Goal: Task Accomplishment & Management: Complete application form

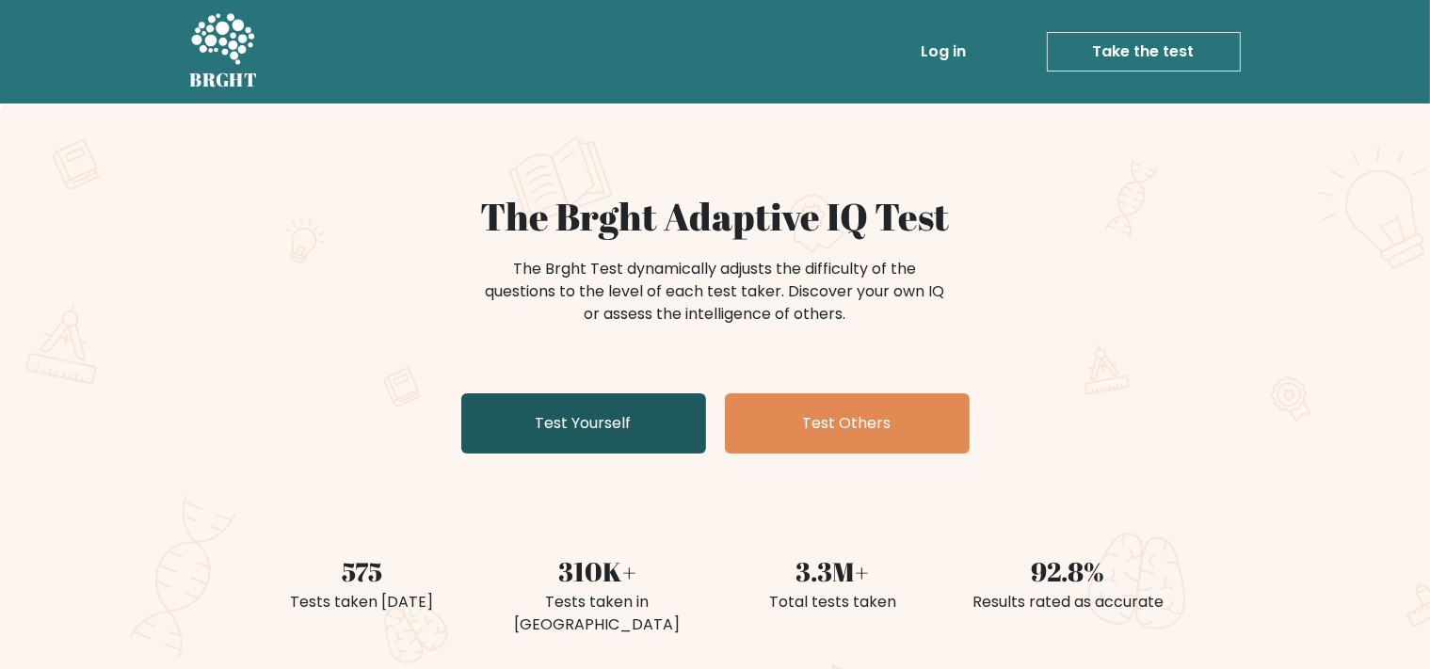
click at [671, 435] on link "Test Yourself" at bounding box center [583, 423] width 245 height 60
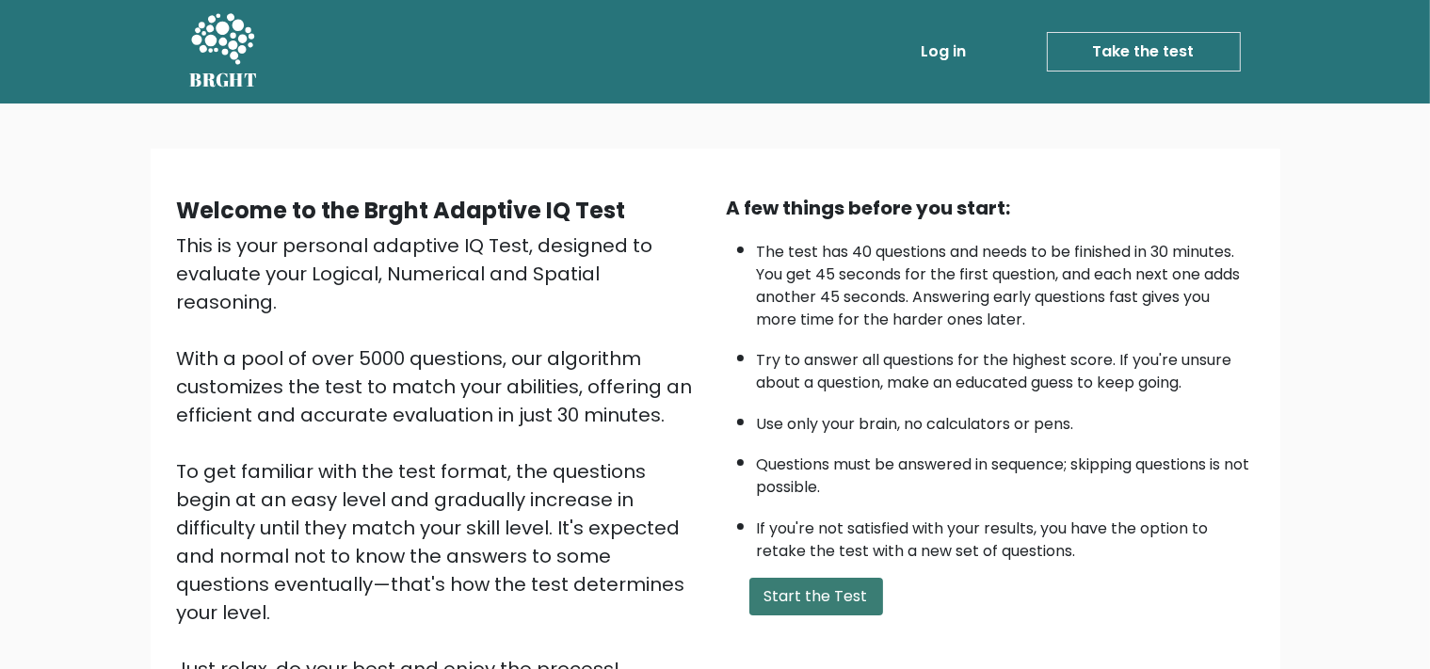
click at [819, 616] on button "Start the Test" at bounding box center [816, 597] width 134 height 38
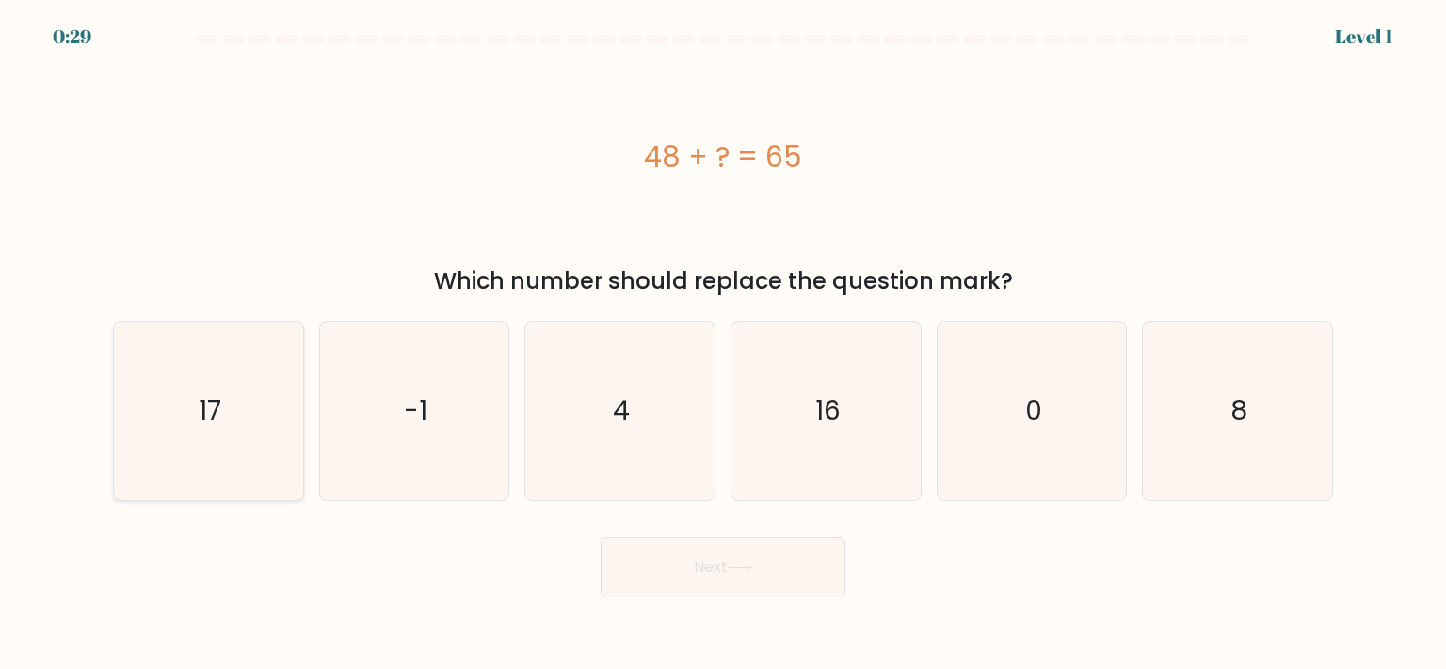
click at [250, 470] on icon "17" at bounding box center [208, 410] width 177 height 177
click at [723, 345] on input "a. 17" at bounding box center [723, 339] width 1 height 9
radio input "true"
click at [731, 567] on button "Next" at bounding box center [723, 568] width 245 height 60
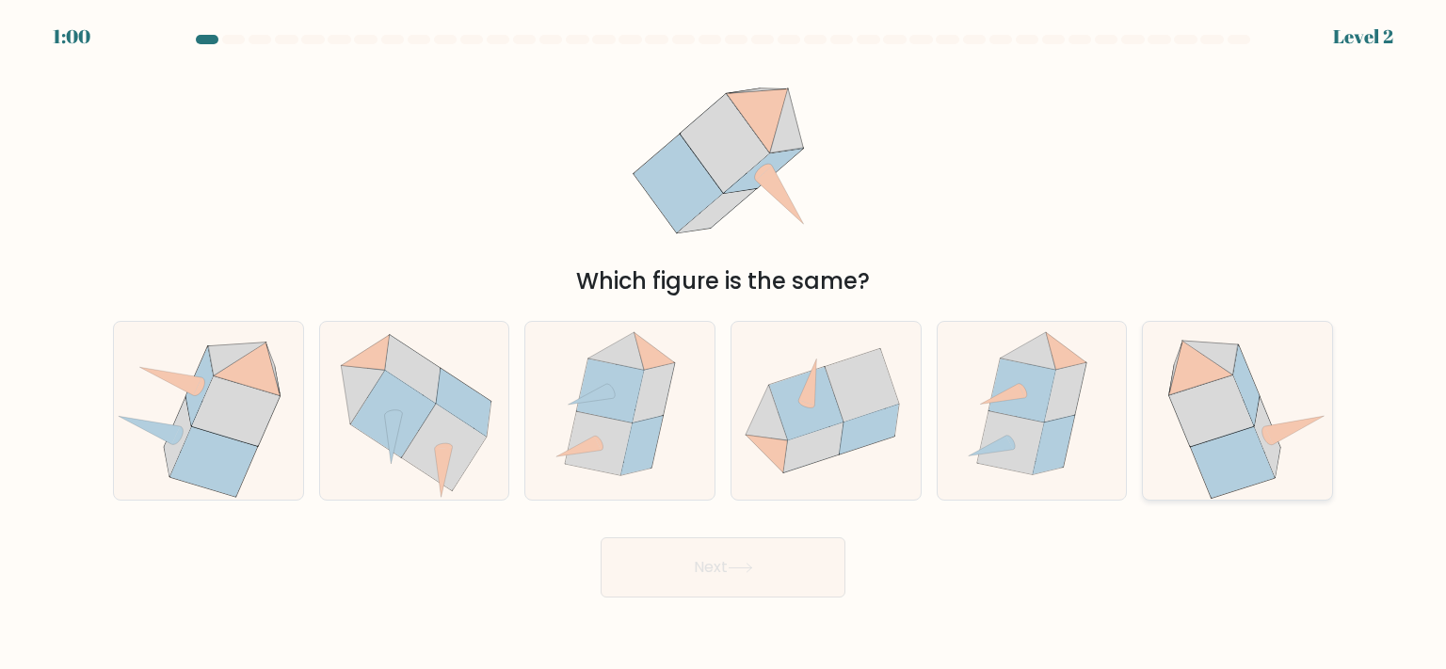
click at [1143, 461] on div at bounding box center [1237, 410] width 191 height 179
click at [724, 345] on input "f." at bounding box center [723, 339] width 1 height 9
radio input "true"
click at [763, 583] on button "Next" at bounding box center [723, 568] width 245 height 60
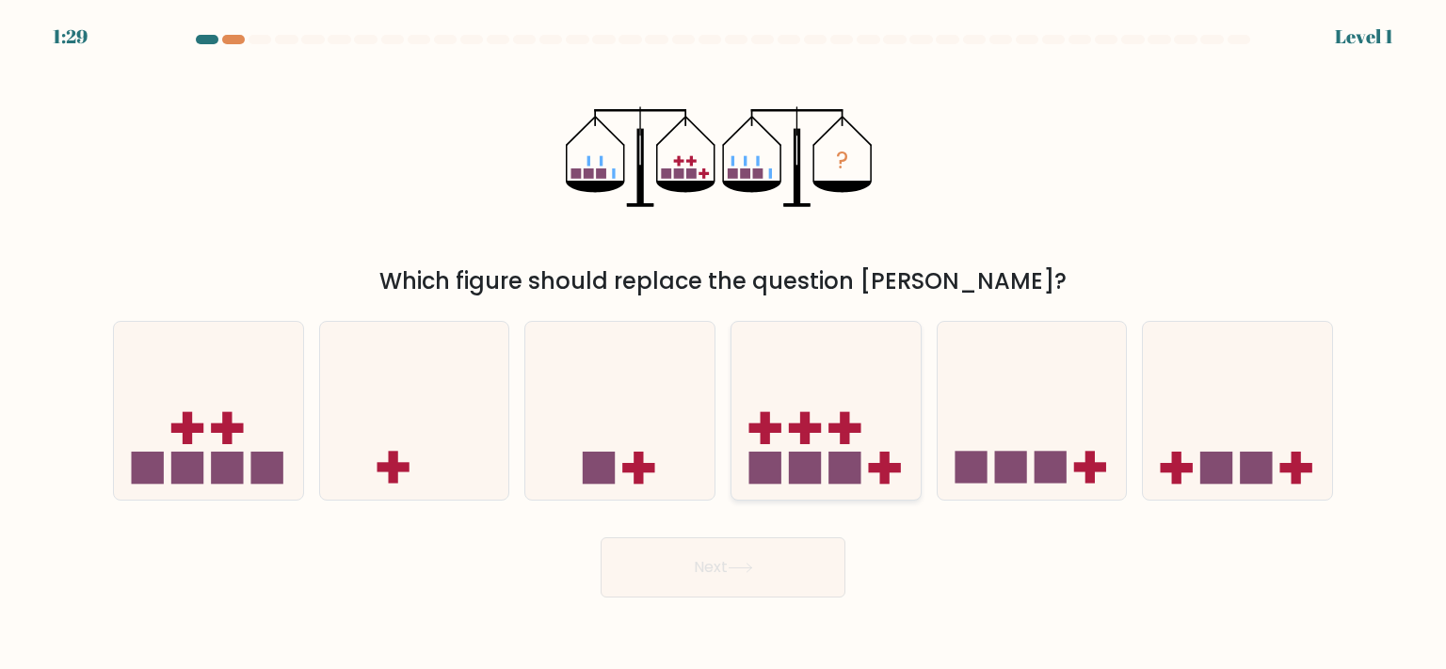
click at [836, 416] on icon at bounding box center [825, 410] width 189 height 156
click at [724, 345] on input "d." at bounding box center [723, 339] width 1 height 9
radio input "true"
click at [811, 562] on button "Next" at bounding box center [723, 568] width 245 height 60
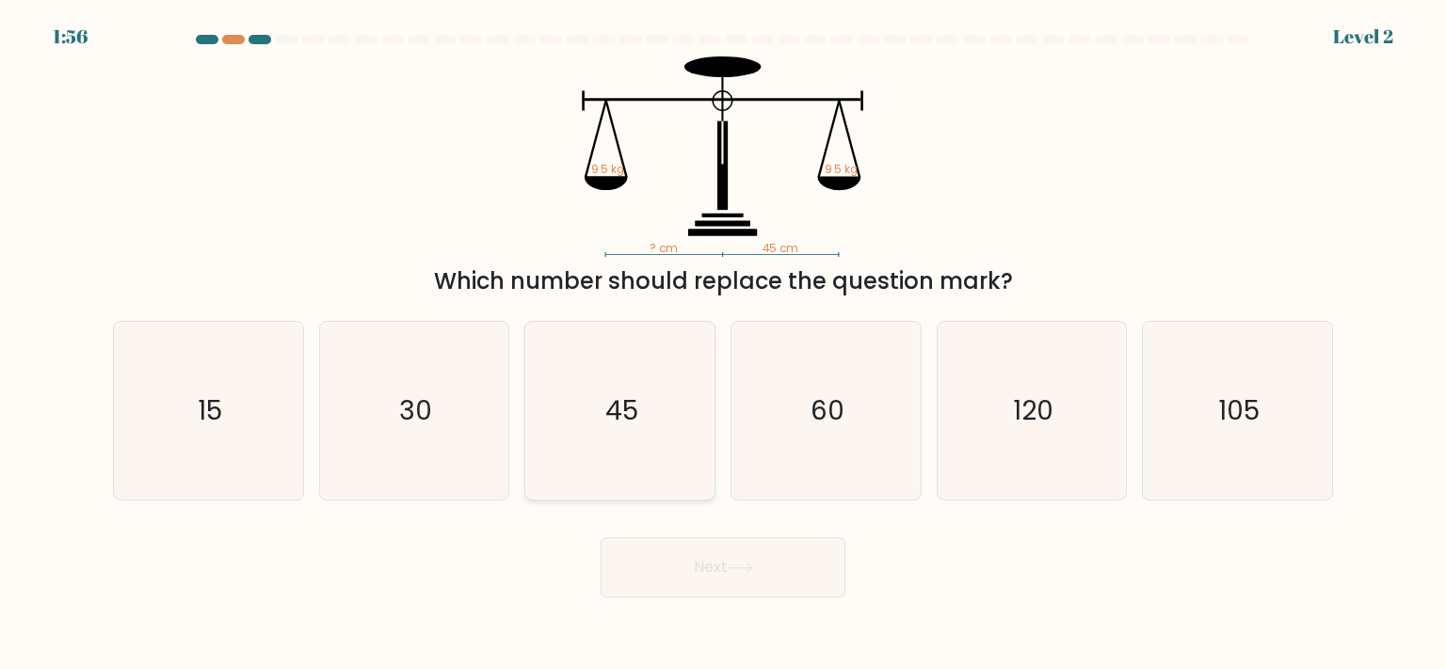
click at [548, 489] on icon "45" at bounding box center [619, 410] width 177 height 177
click at [723, 345] on input "c. 45" at bounding box center [723, 339] width 1 height 9
radio input "true"
click at [745, 581] on button "Next" at bounding box center [723, 568] width 245 height 60
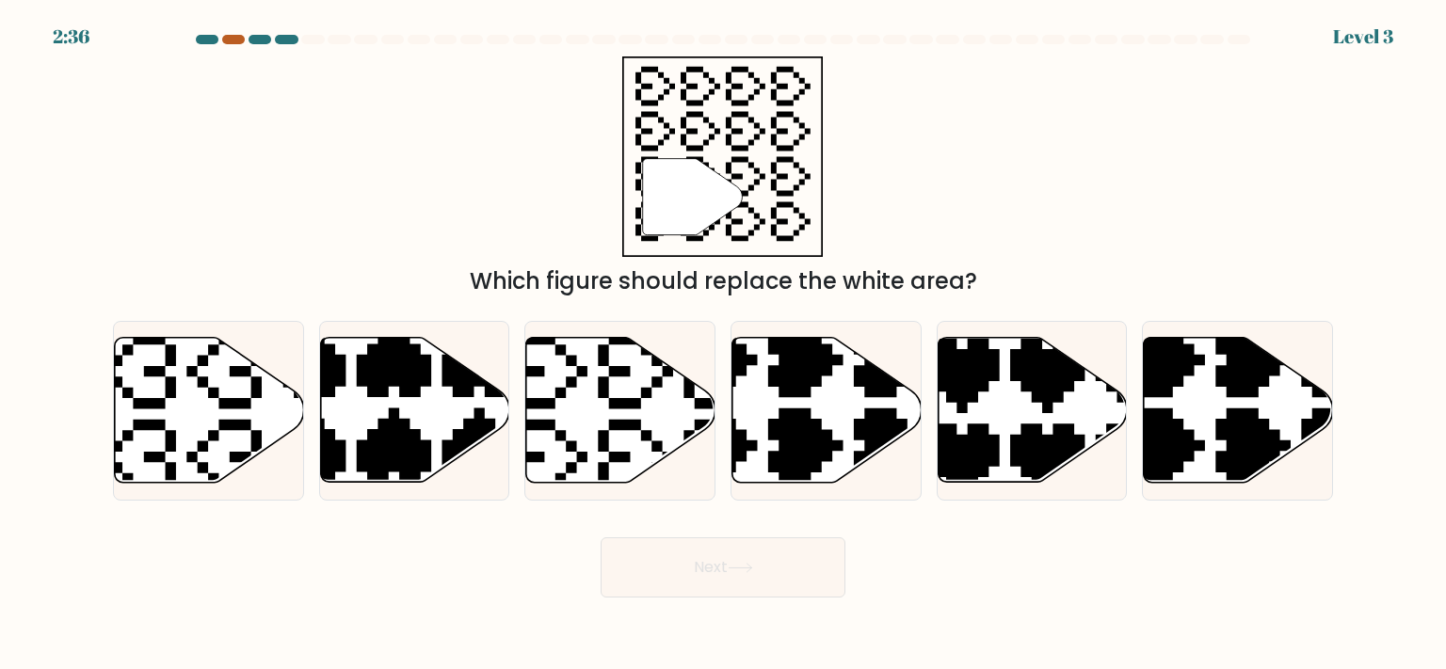
click at [232, 40] on div at bounding box center [233, 39] width 23 height 9
click at [666, 392] on icon at bounding box center [620, 410] width 189 height 145
click at [723, 345] on input "c." at bounding box center [723, 339] width 1 height 9
radio input "true"
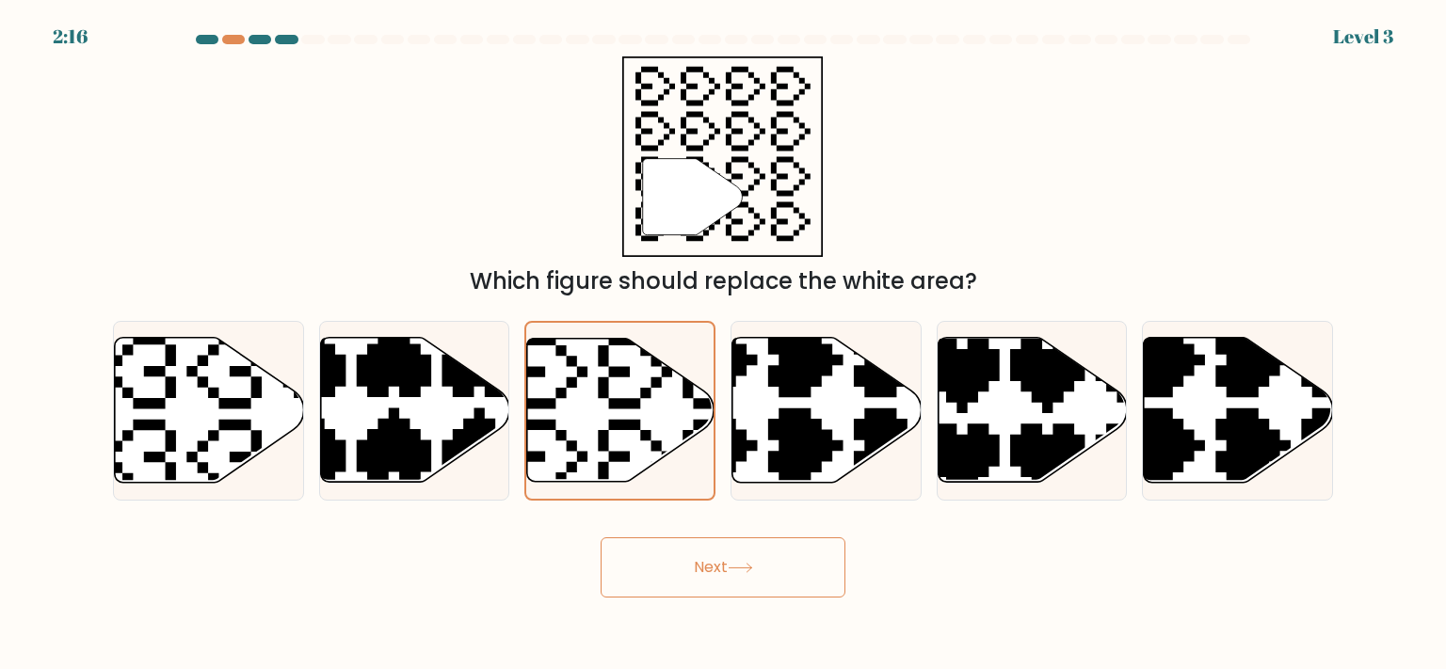
click at [736, 559] on button "Next" at bounding box center [723, 568] width 245 height 60
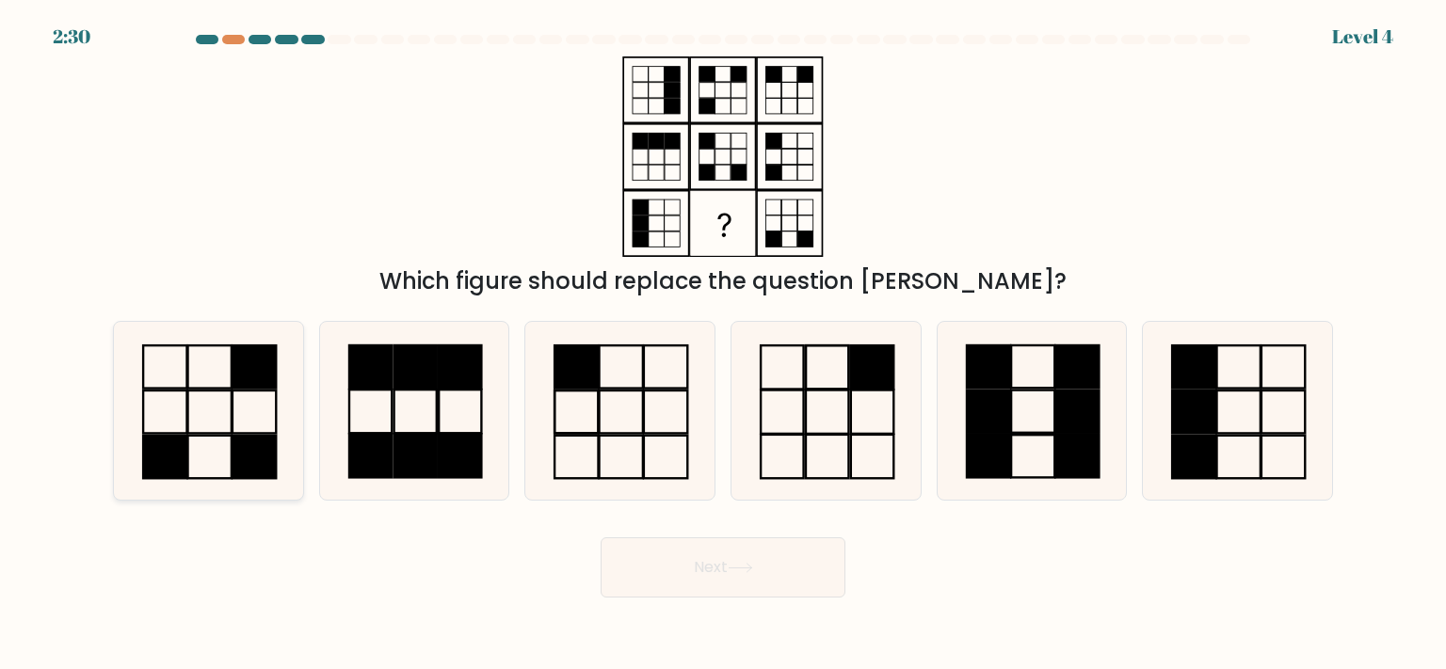
click at [220, 445] on icon at bounding box center [208, 410] width 177 height 177
click at [723, 345] on input "a." at bounding box center [723, 339] width 1 height 9
radio input "true"
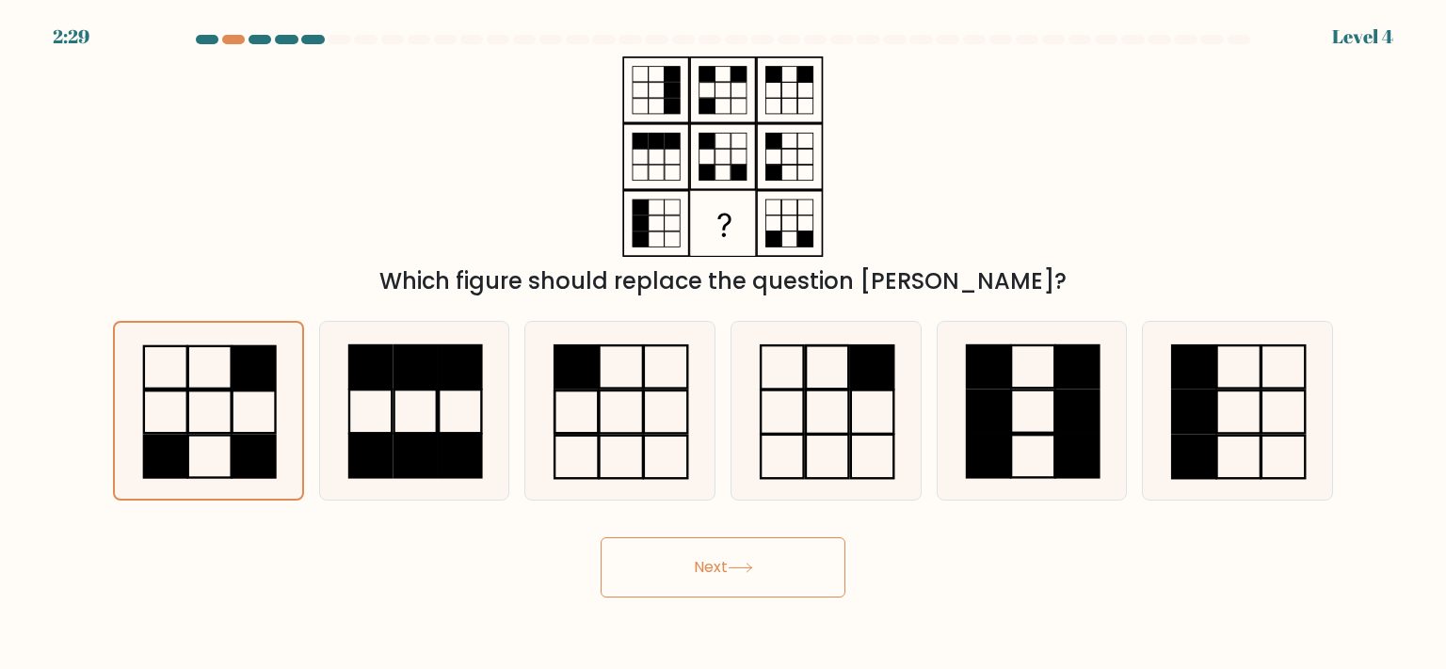
click at [753, 570] on icon at bounding box center [740, 568] width 25 height 10
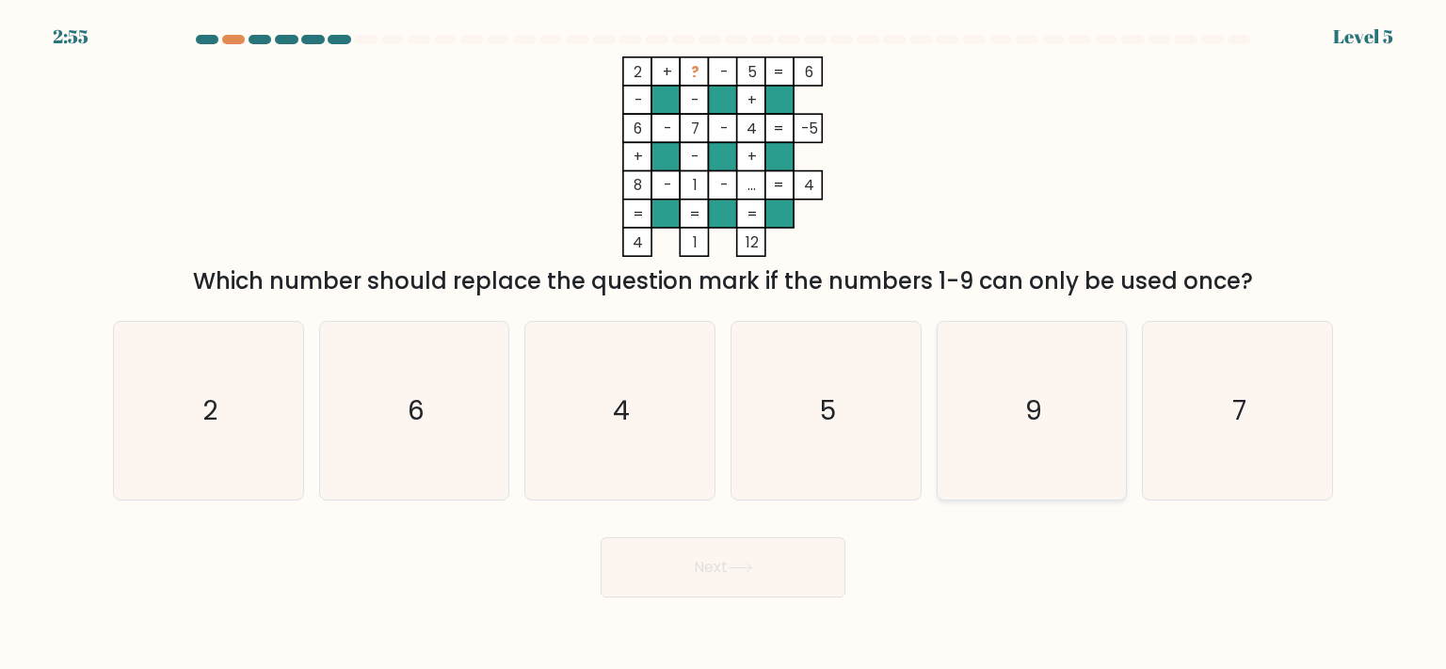
click at [992, 460] on icon "9" at bounding box center [1031, 410] width 177 height 177
click at [724, 345] on input "e. 9" at bounding box center [723, 339] width 1 height 9
radio input "true"
click at [767, 555] on button "Next" at bounding box center [723, 568] width 245 height 60
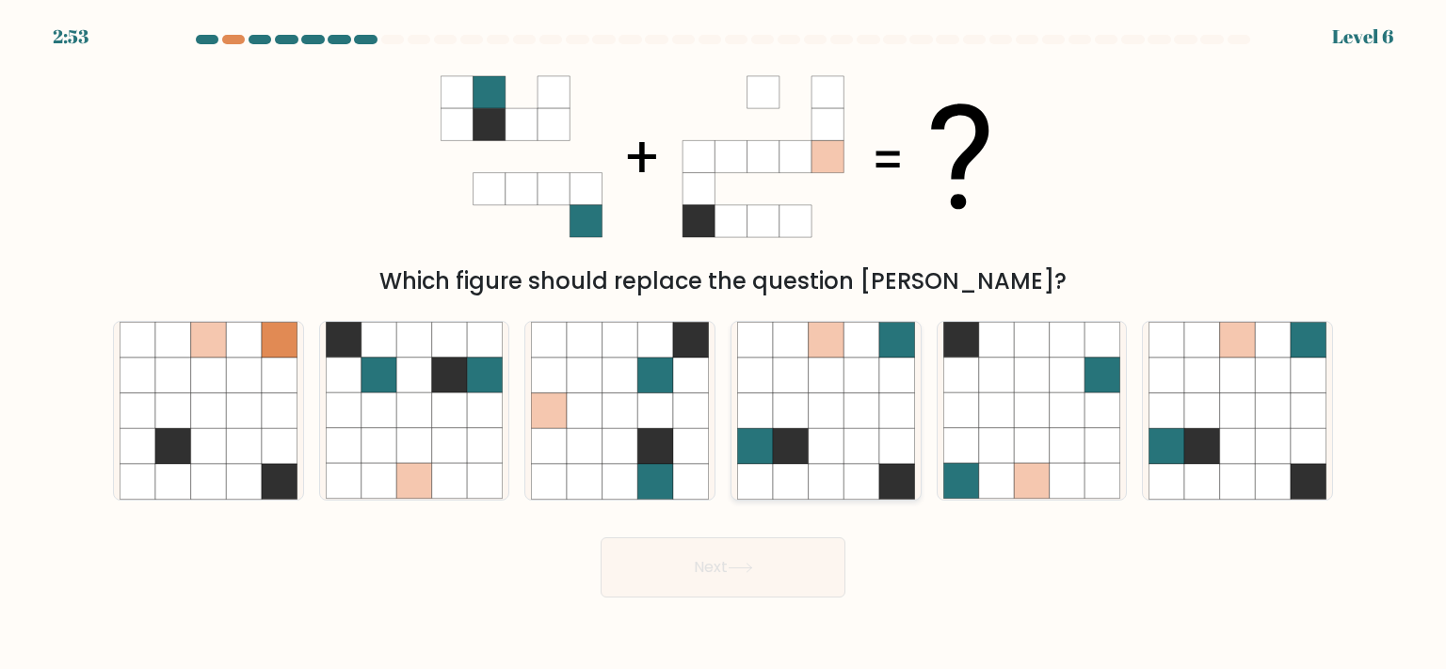
click at [765, 372] on icon at bounding box center [755, 376] width 36 height 36
click at [724, 345] on input "d." at bounding box center [723, 339] width 1 height 9
radio input "true"
click at [717, 547] on button "Next" at bounding box center [723, 568] width 245 height 60
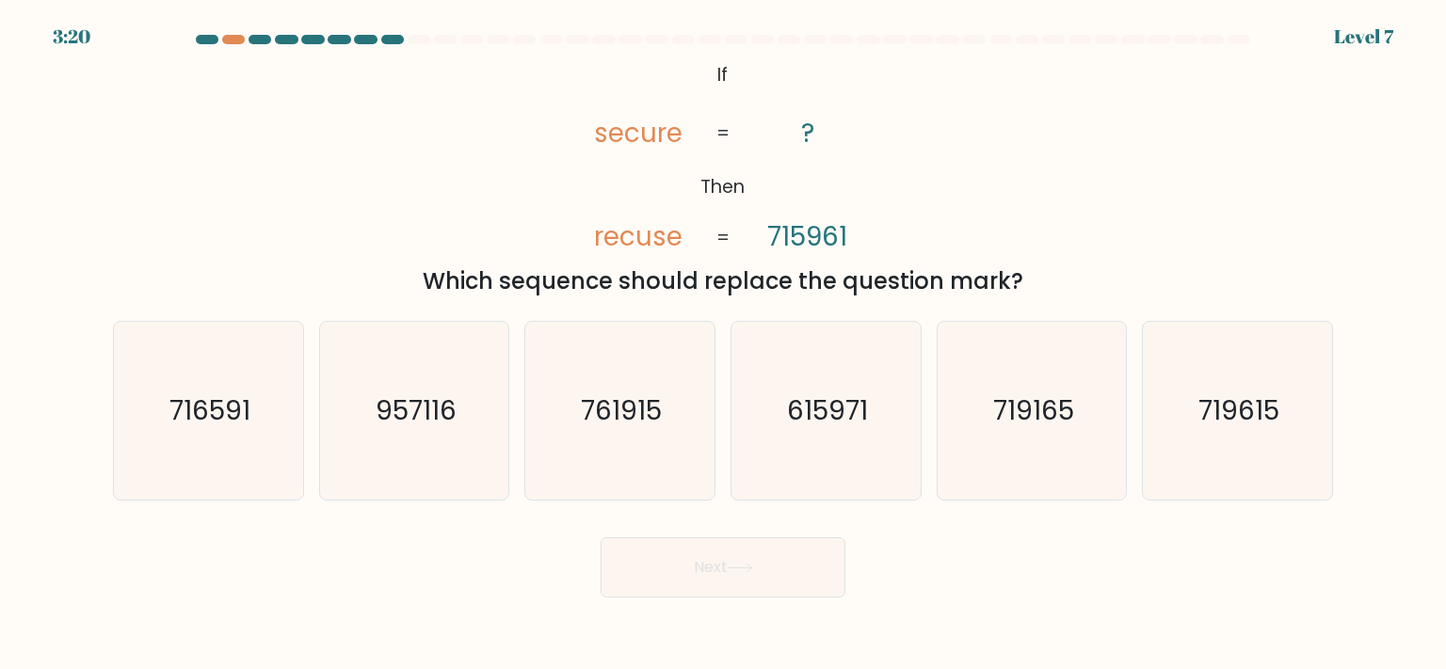
click at [220, 40] on at bounding box center [723, 39] width 1058 height 9
click at [239, 40] on div at bounding box center [233, 39] width 23 height 9
